Goal: Task Accomplishment & Management: Use online tool/utility

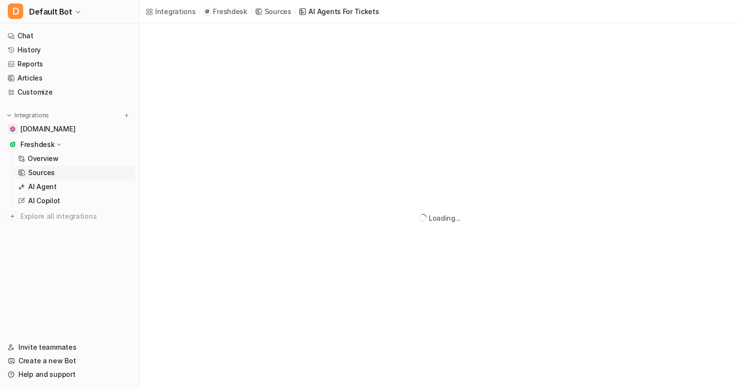
scroll to position [23, 0]
click at [51, 156] on p "Overview" at bounding box center [43, 159] width 31 height 10
click at [40, 173] on p "Sources" at bounding box center [41, 173] width 27 height 10
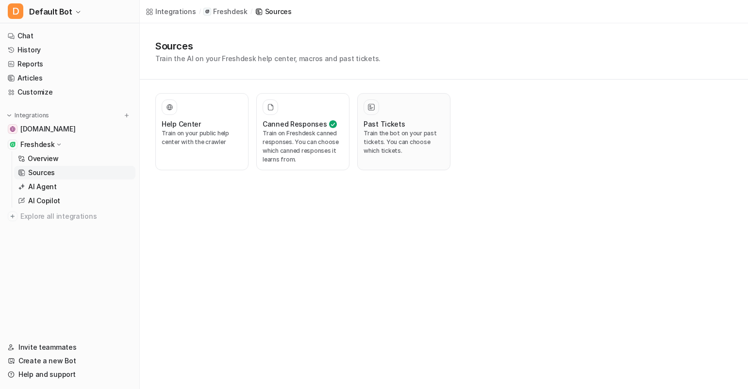
click at [394, 128] on h3 "Past Tickets" at bounding box center [384, 124] width 42 height 10
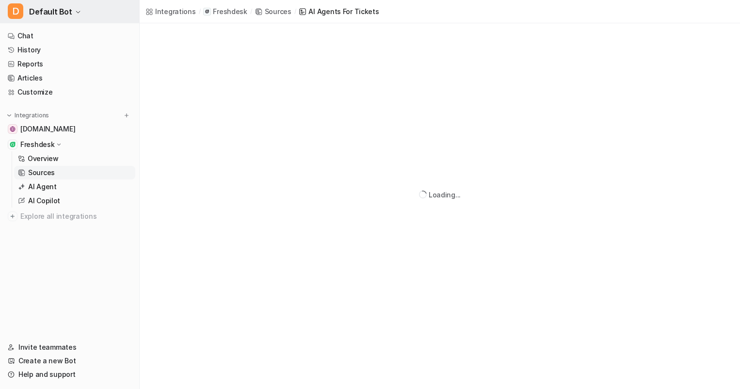
scroll to position [62, 0]
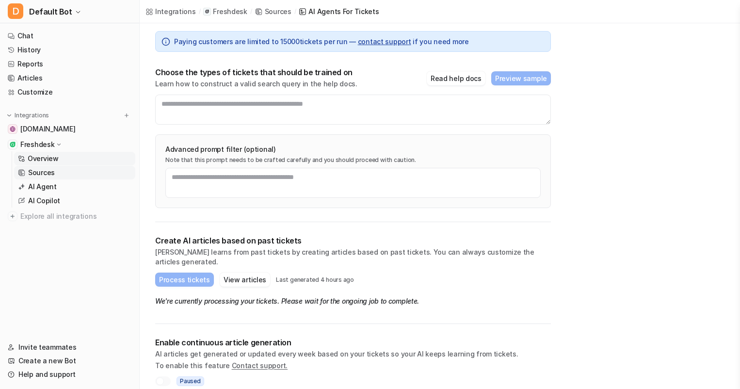
click at [55, 160] on p "Overview" at bounding box center [43, 159] width 31 height 10
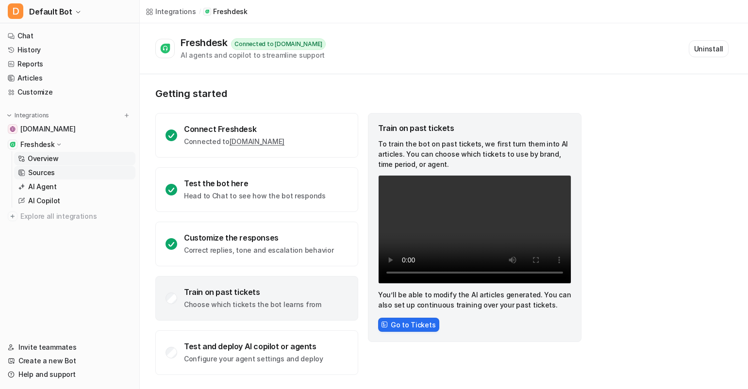
click at [49, 170] on p "Sources" at bounding box center [41, 173] width 27 height 10
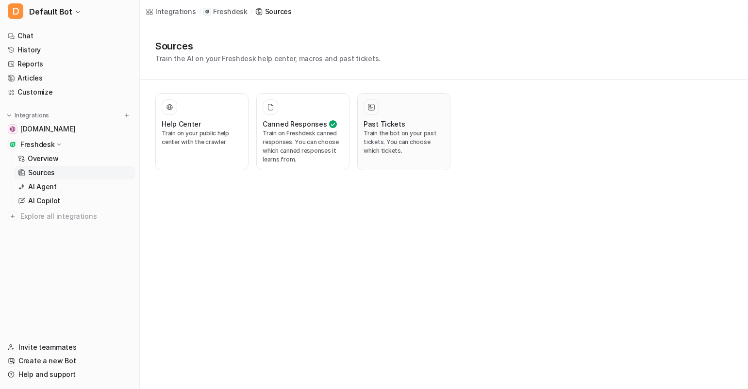
click at [363, 142] on p "Train the bot on your past tickets. You can choose which tickets." at bounding box center [403, 142] width 81 height 26
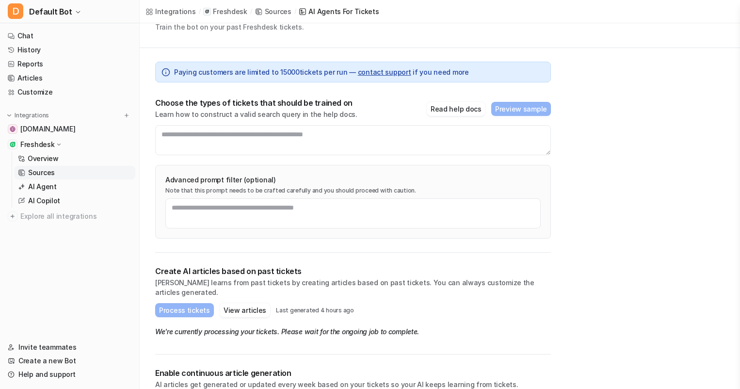
scroll to position [64, 0]
